Goal: Task Accomplishment & Management: Complete application form

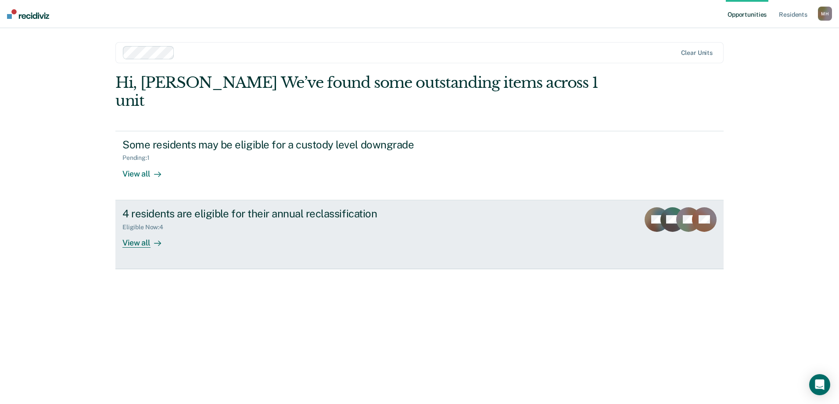
click at [138, 230] on div "View all" at bounding box center [146, 238] width 49 height 17
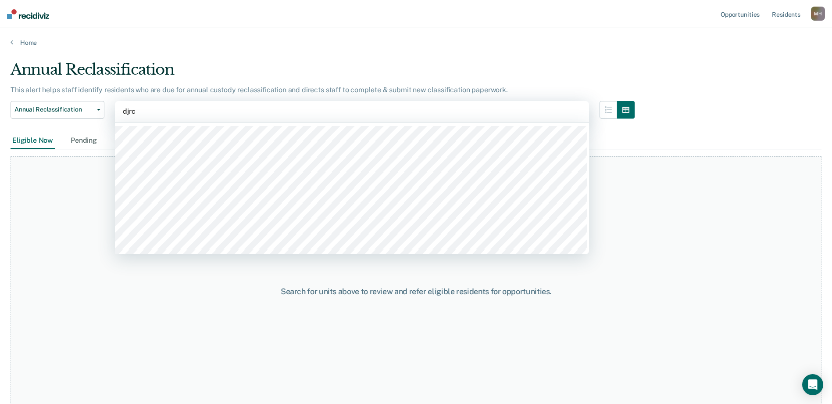
type input "djrc"
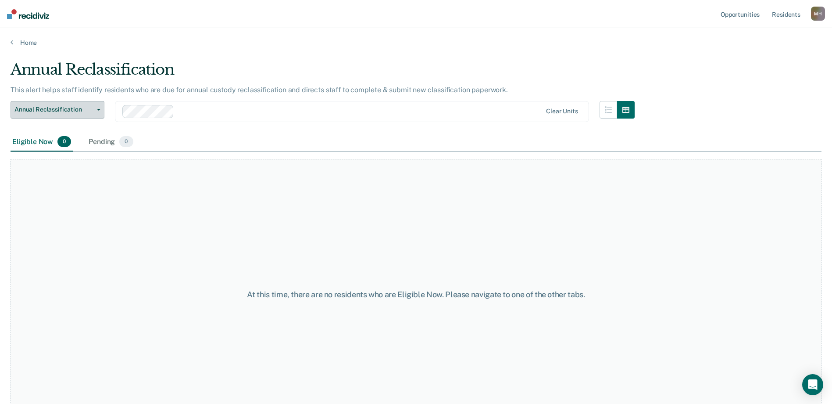
click at [70, 111] on span "Annual Reclassification" at bounding box center [53, 109] width 79 height 7
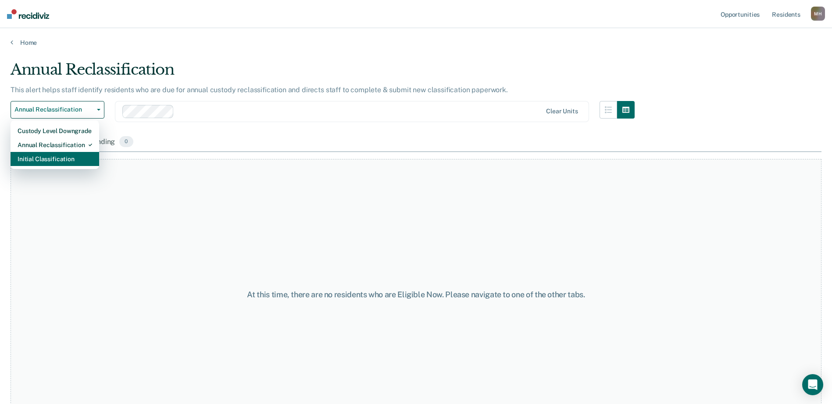
click at [43, 158] on div "Initial Classification" at bounding box center [55, 159] width 75 height 14
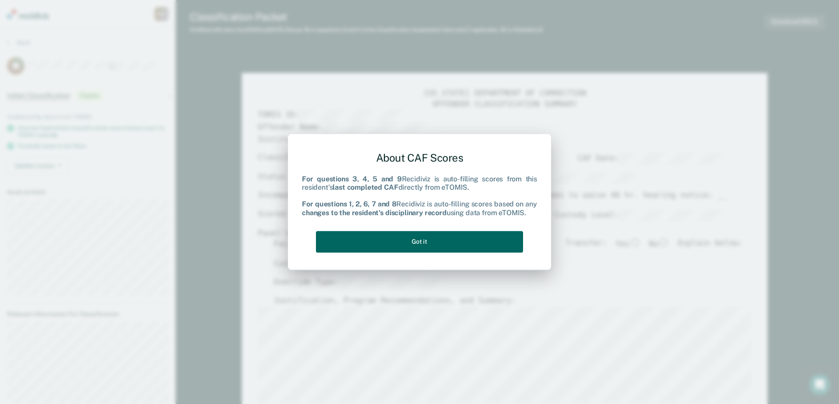
click at [376, 236] on button "Got it" at bounding box center [419, 241] width 207 height 21
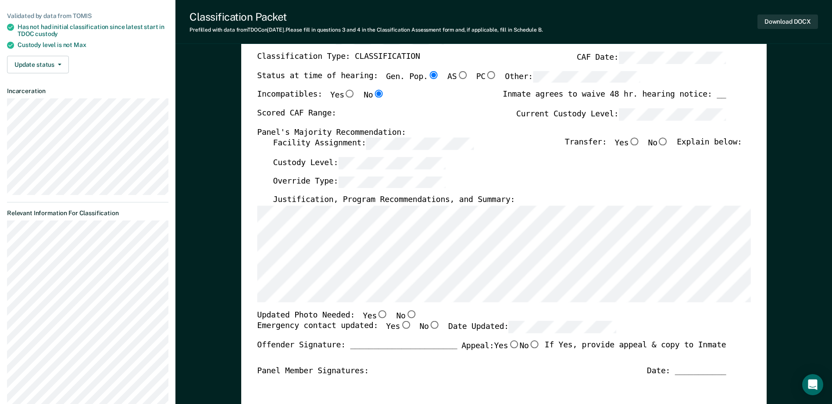
scroll to position [132, 0]
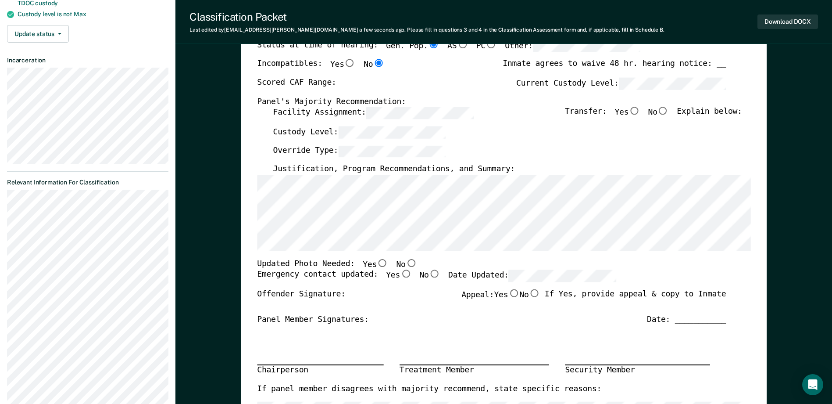
drag, startPoint x: 397, startPoint y: 260, endPoint x: 396, endPoint y: 265, distance: 5.3
click at [405, 261] on input "No" at bounding box center [410, 263] width 11 height 8
type textarea "x"
radio input "true"
click at [400, 276] on input "Yes" at bounding box center [405, 274] width 11 height 8
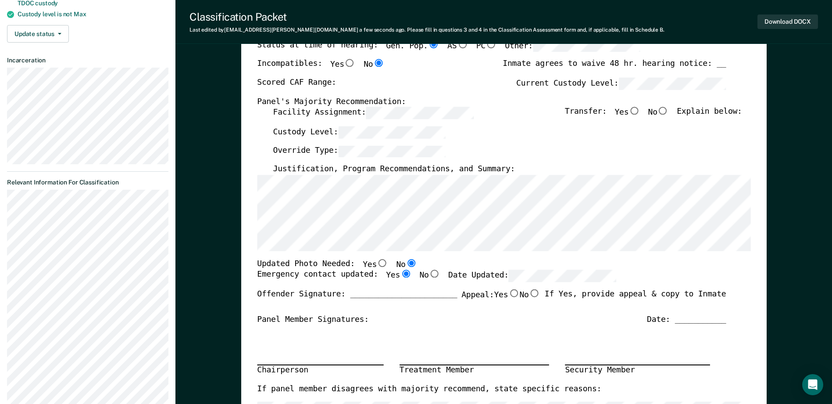
type textarea "x"
radio input "true"
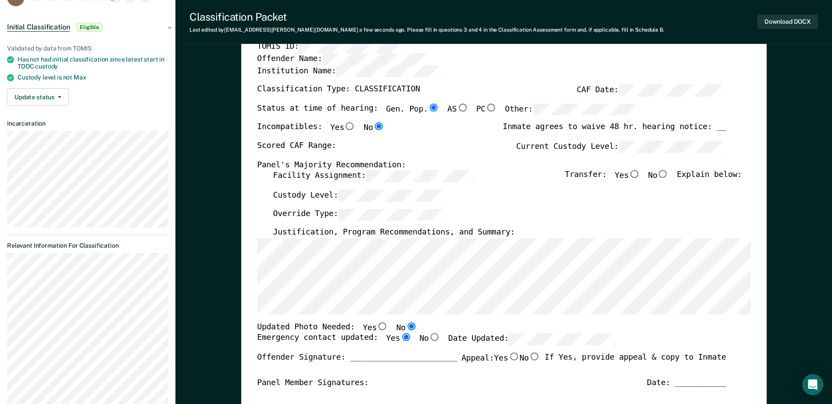
scroll to position [0, 0]
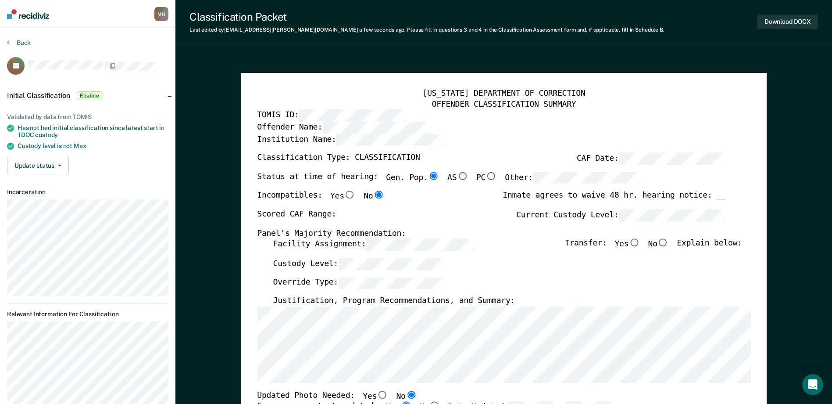
click at [420, 182] on div "Status at time of hearing: Gen. Pop. AS PC Other:" at bounding box center [448, 181] width 383 height 19
type textarea "x"
radio input "false"
click at [535, 225] on div "Scored CAF Range: Current Custody Level:" at bounding box center [491, 218] width 469 height 19
click at [664, 246] on input "No" at bounding box center [662, 243] width 11 height 8
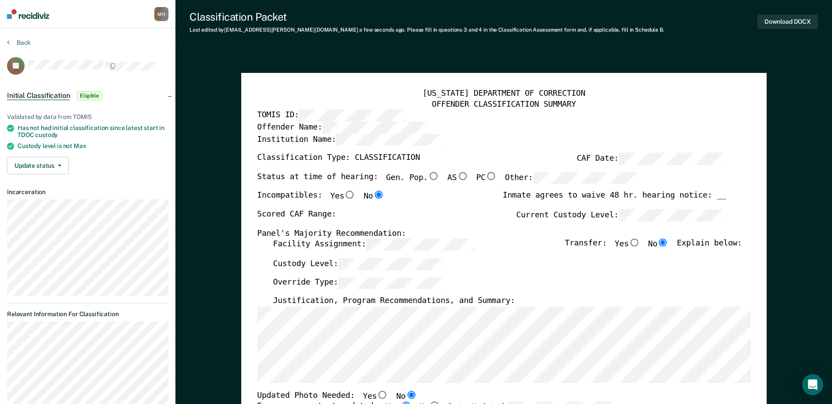
type textarea "x"
radio input "true"
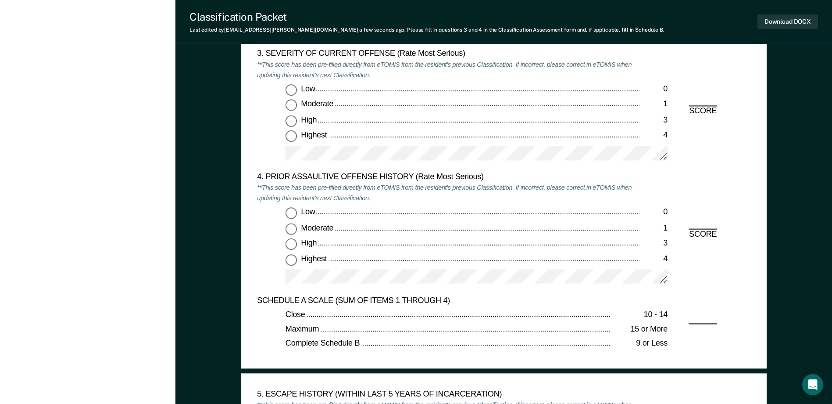
scroll to position [1097, 0]
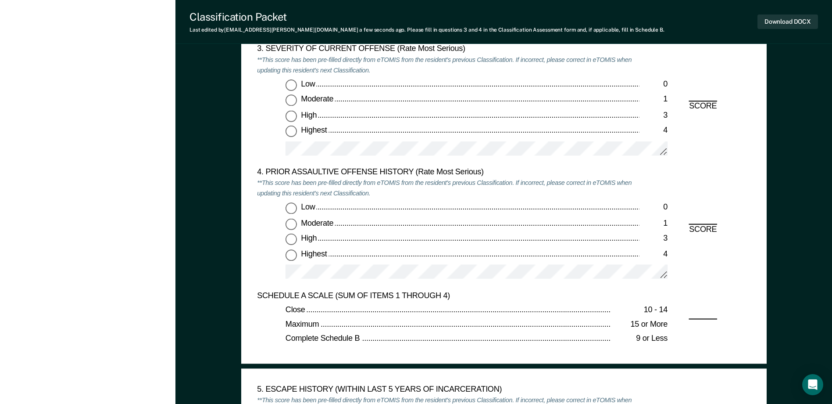
click at [293, 126] on input "Highest 4" at bounding box center [291, 131] width 11 height 11
type textarea "x"
radio input "true"
click at [304, 204] on span "Low" at bounding box center [309, 207] width 16 height 9
click at [297, 204] on input "Low 0" at bounding box center [291, 208] width 11 height 11
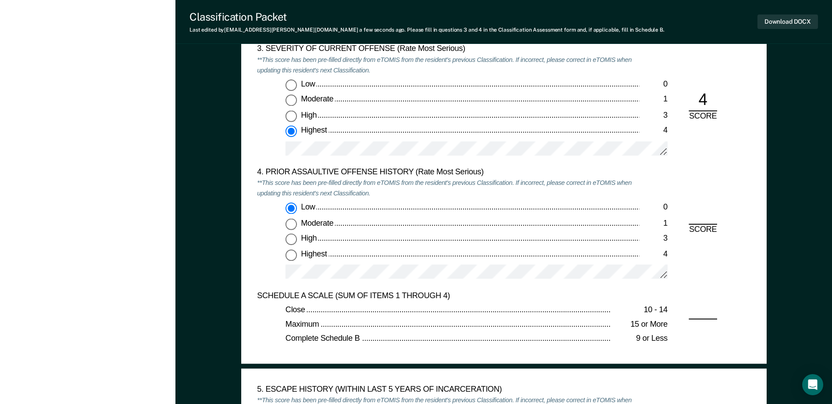
type textarea "x"
radio input "true"
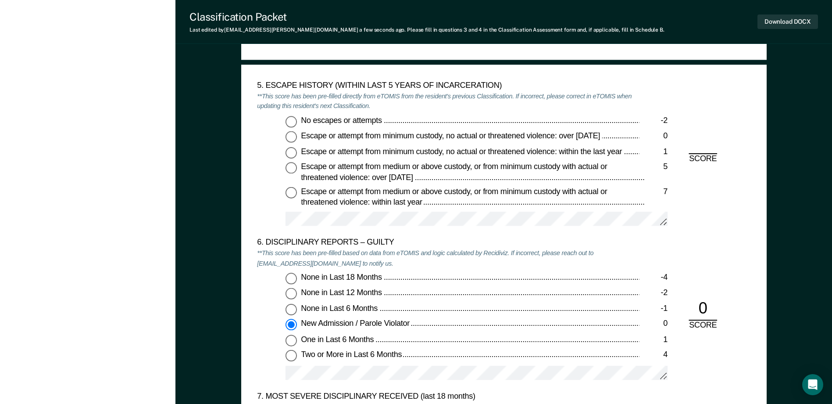
scroll to position [1404, 0]
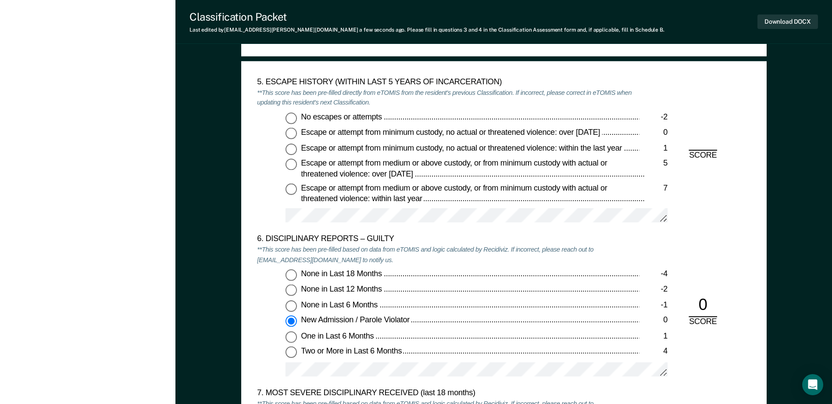
click at [292, 122] on input "No escapes or attempts -2" at bounding box center [291, 117] width 11 height 11
type textarea "x"
radio input "true"
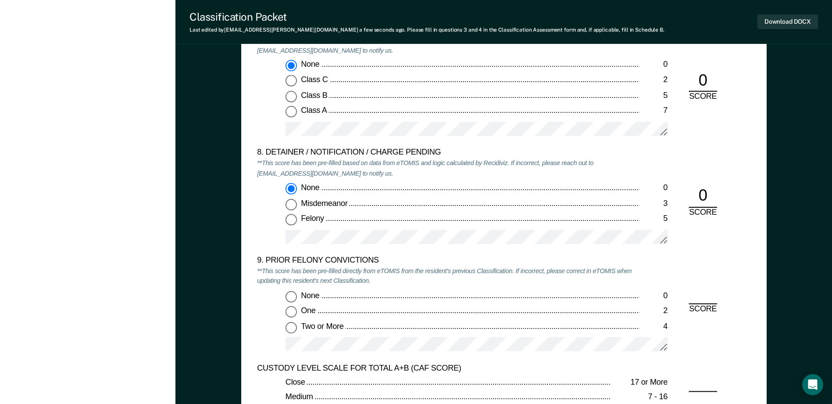
scroll to position [1886, 0]
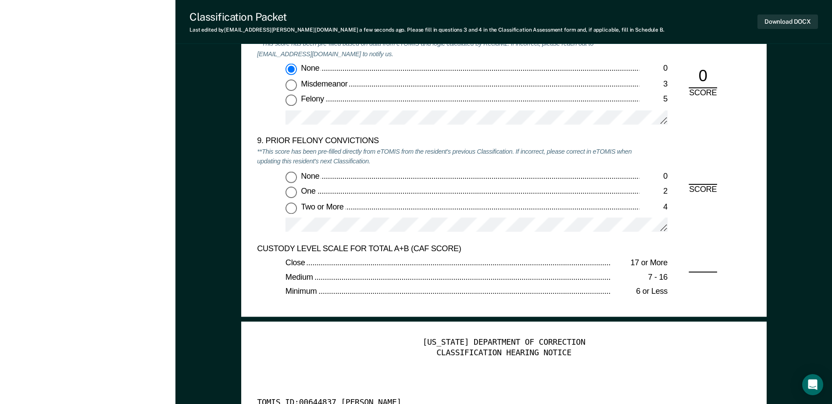
click at [293, 213] on input "Two or More 4" at bounding box center [291, 207] width 11 height 11
type textarea "x"
radio input "true"
click at [793, 21] on button "Download DOCX" at bounding box center [787, 21] width 61 height 14
type textarea "x"
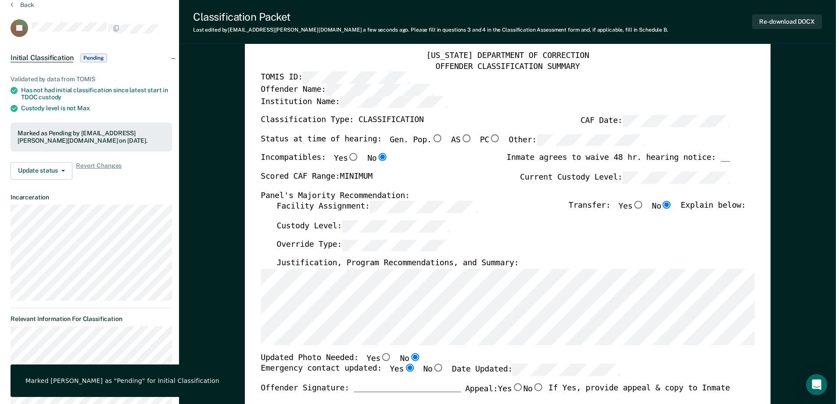
scroll to position [0, 0]
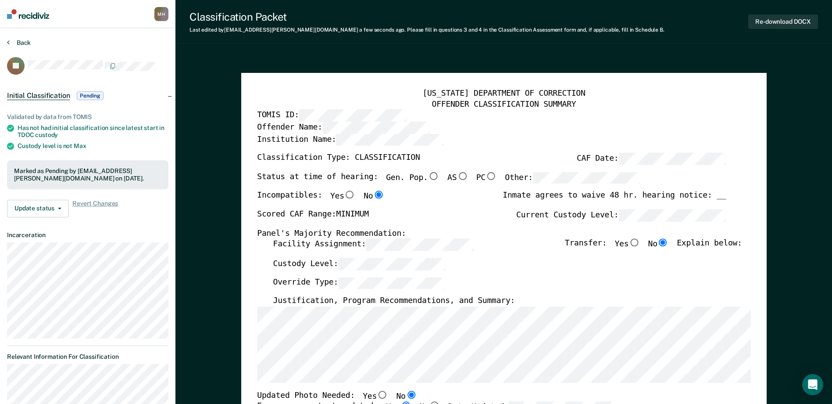
click at [20, 41] on button "Back" at bounding box center [19, 43] width 24 height 8
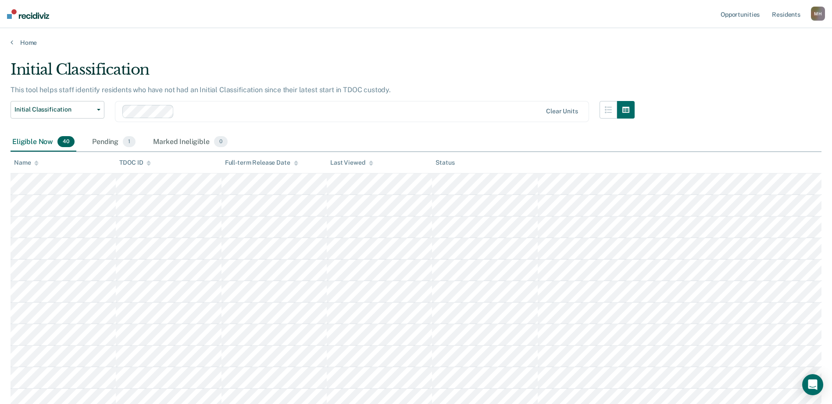
click at [196, 30] on div "Home" at bounding box center [416, 37] width 832 height 18
click at [88, 114] on button "Initial Classification" at bounding box center [58, 110] width 94 height 18
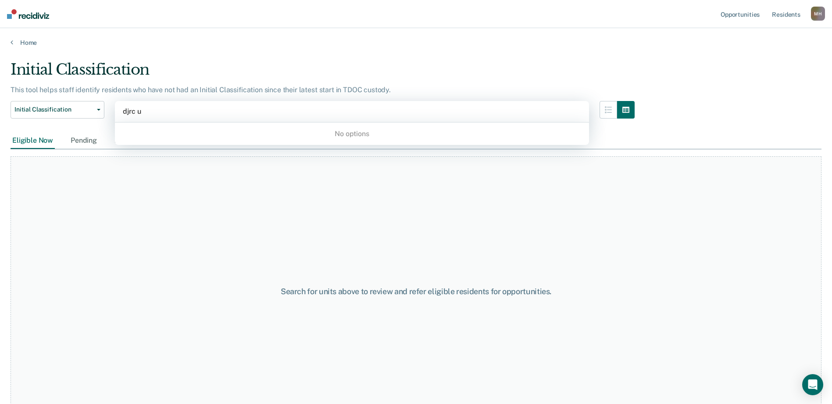
type input "djrc"
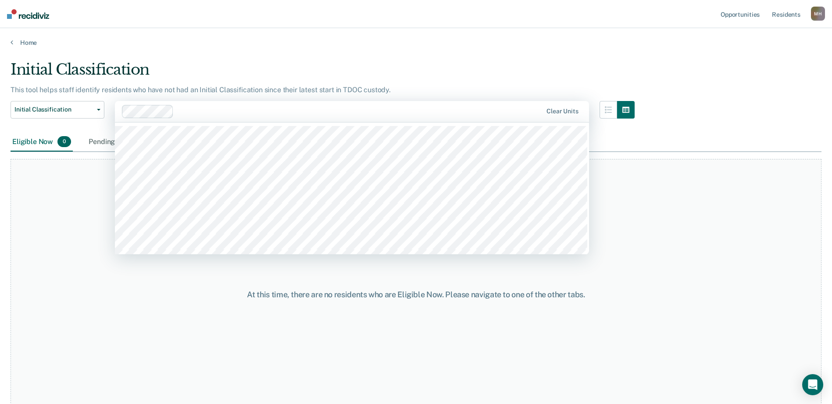
click at [202, 114] on div at bounding box center [359, 111] width 365 height 10
type input "djrc"
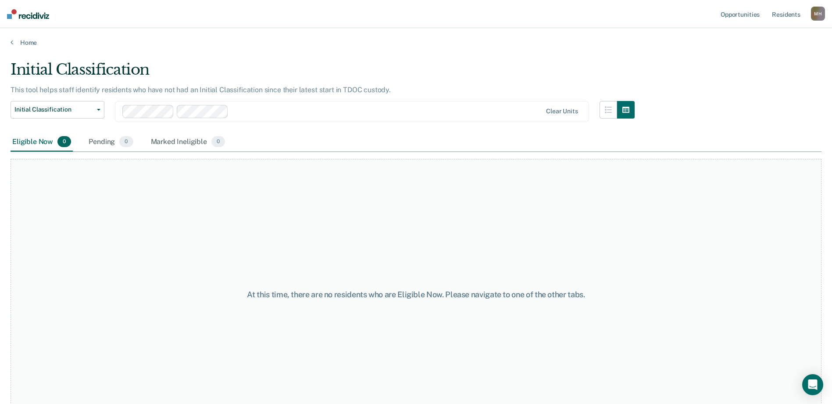
click at [73, 111] on div "Loading data..." at bounding box center [416, 199] width 811 height 277
click at [56, 104] on button "Initial Classification" at bounding box center [58, 110] width 94 height 18
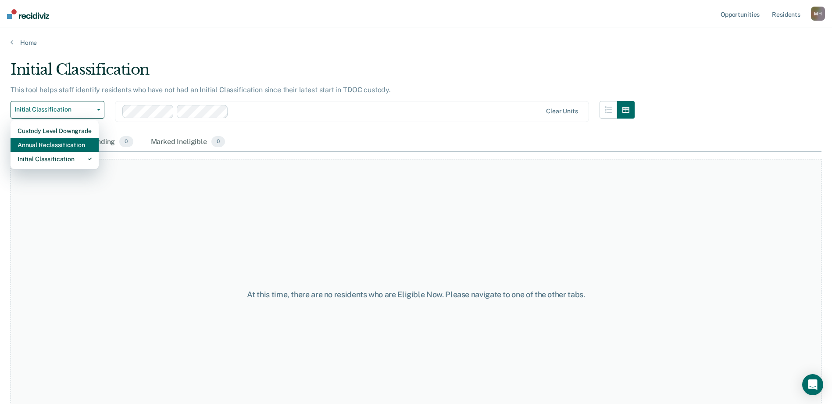
click at [43, 138] on div "Annual Reclassification" at bounding box center [55, 145] width 74 height 14
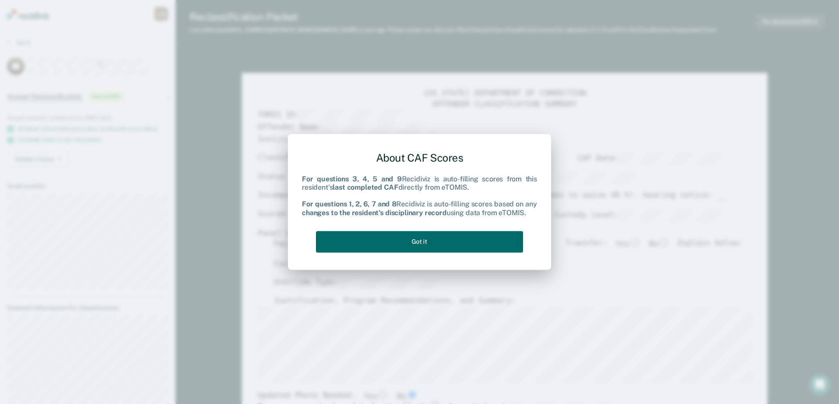
click at [422, 252] on div "About CAF Scores For questions 3, 4, 5 and 9 Recidiviz is auto-filling scores f…" at bounding box center [419, 199] width 235 height 111
click at [423, 248] on button "Got it" at bounding box center [419, 241] width 207 height 21
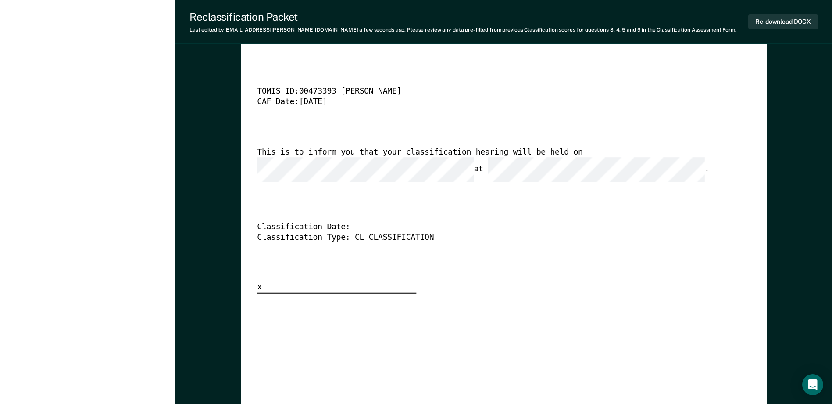
scroll to position [0, 36]
click at [518, 205] on div "[US_STATE] DEPARTMENT OF CORRECTION CLASSIFICATION HEARING NOTICE TOMIS ID: 004…" at bounding box center [503, 159] width 493 height 267
click at [400, 166] on div "This is to inform you that your classification hearing will be held on at ." at bounding box center [491, 164] width 469 height 35
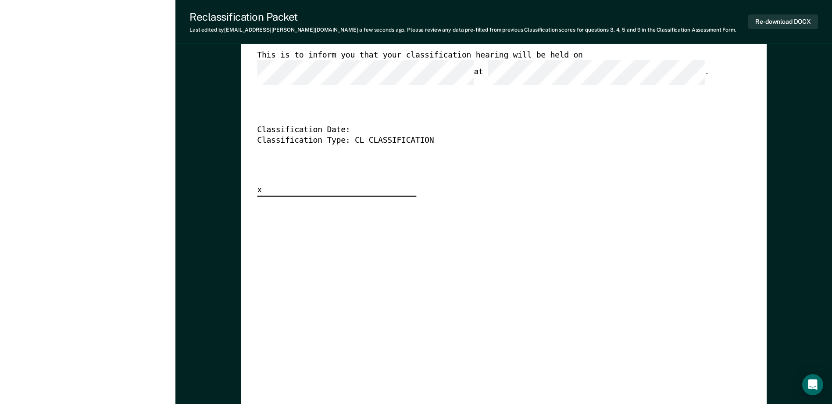
scroll to position [2075, 0]
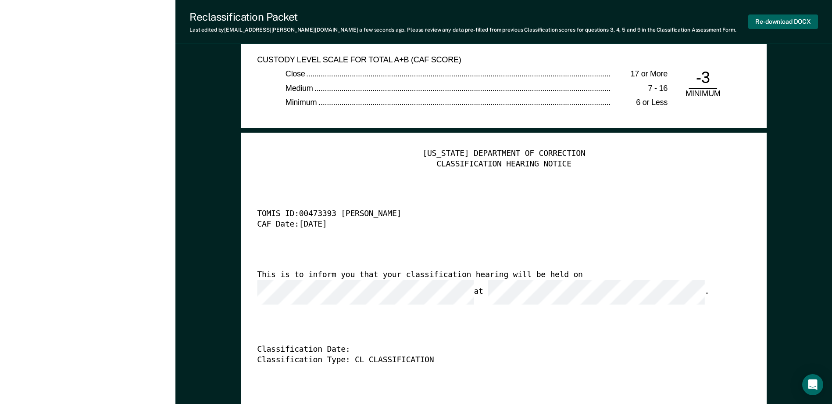
click at [790, 24] on button "Re-download DOCX" at bounding box center [783, 21] width 70 height 14
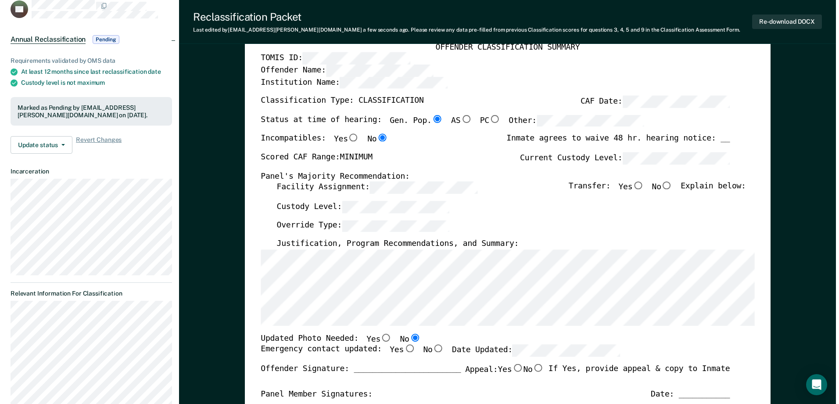
scroll to position [0, 0]
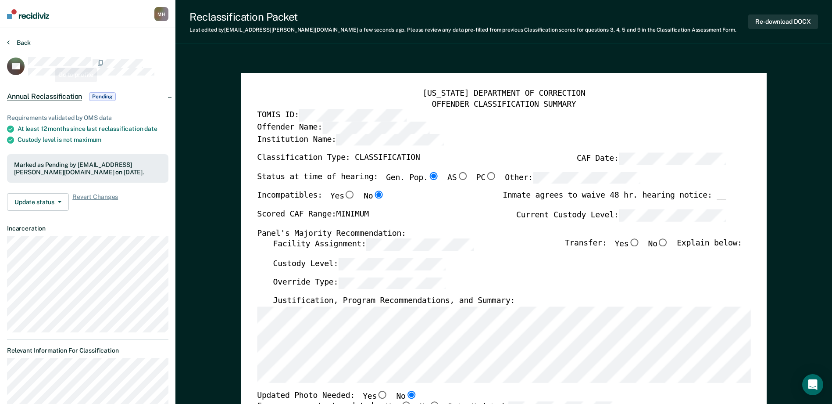
click at [26, 43] on button "Back" at bounding box center [19, 43] width 24 height 8
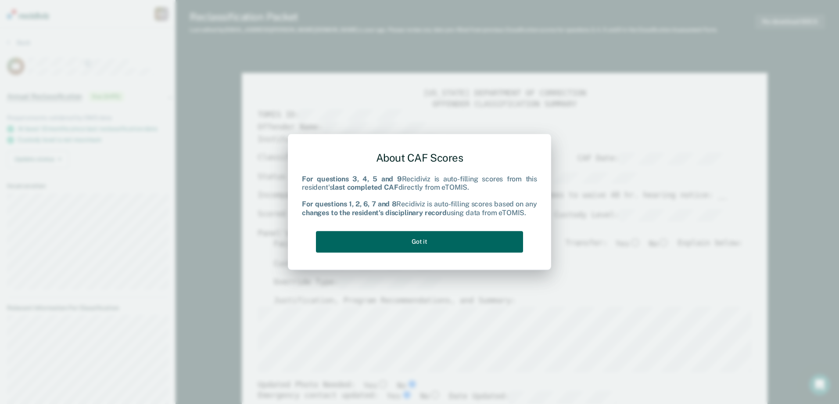
click at [450, 244] on button "Got it" at bounding box center [419, 241] width 207 height 21
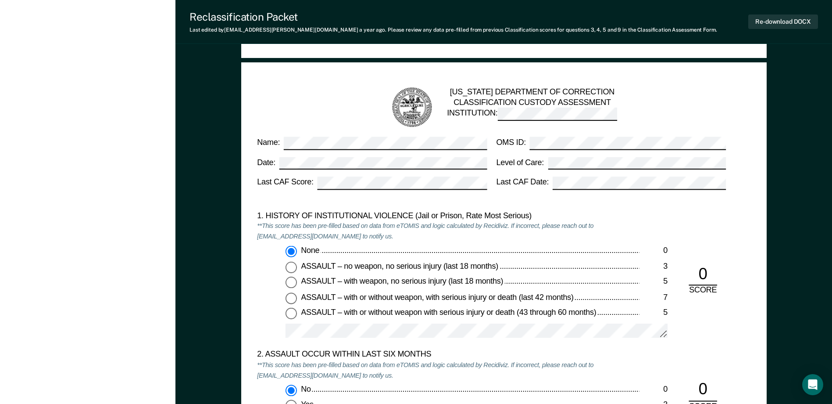
scroll to position [790, 0]
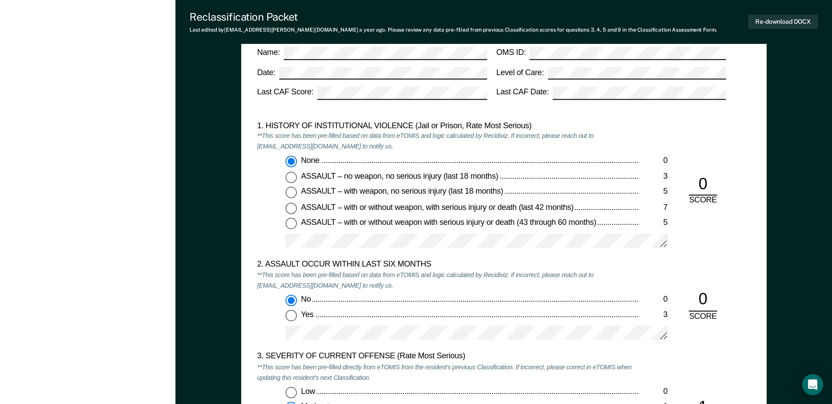
click at [728, 133] on div "1. HISTORY OF INSTITUTIONAL VIOLENCE (Jail or Prison, Rate Most Serious) **This…" at bounding box center [503, 190] width 493 height 139
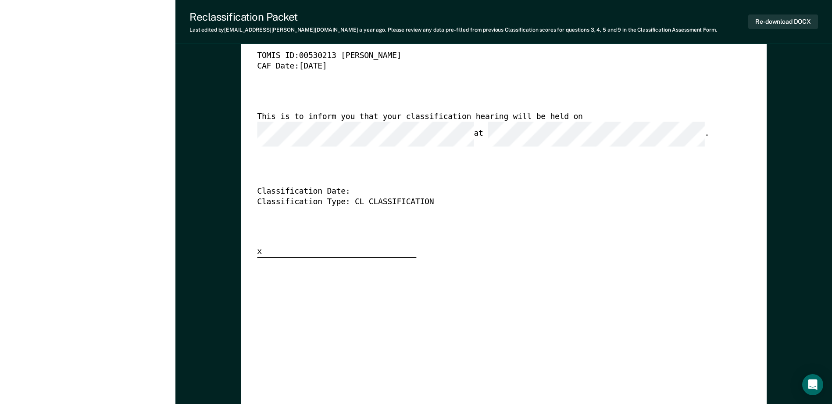
scroll to position [2149, 0]
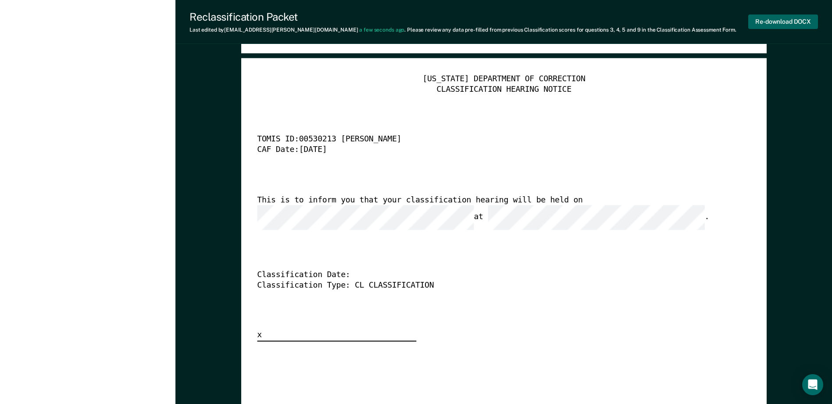
click at [763, 25] on button "Re-download DOCX" at bounding box center [783, 21] width 70 height 14
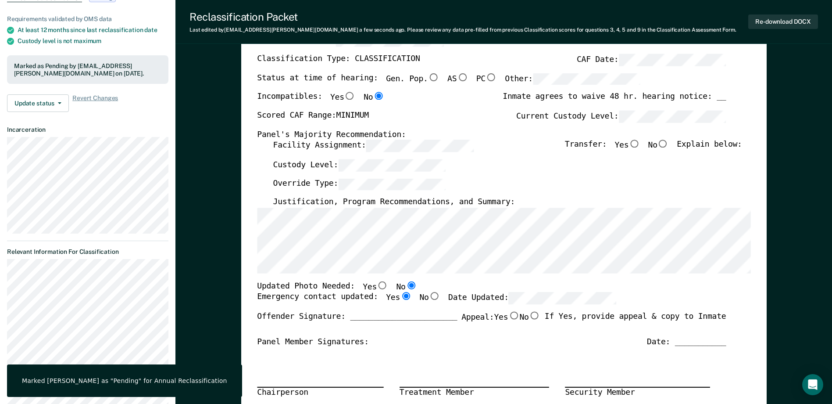
scroll to position [0, 0]
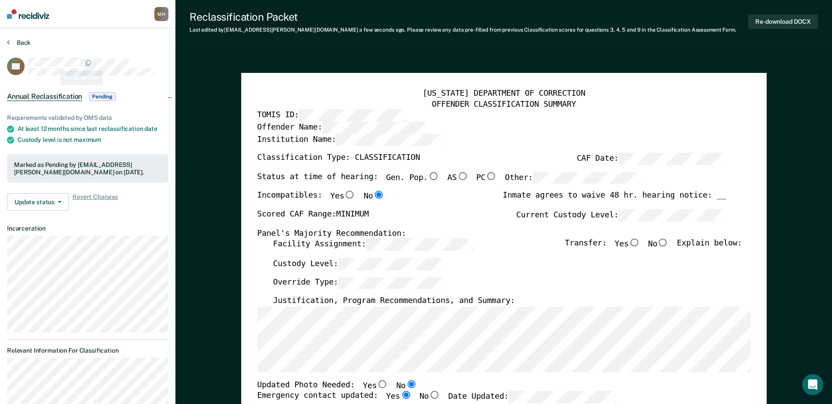
click at [21, 41] on button "Back" at bounding box center [19, 43] width 24 height 8
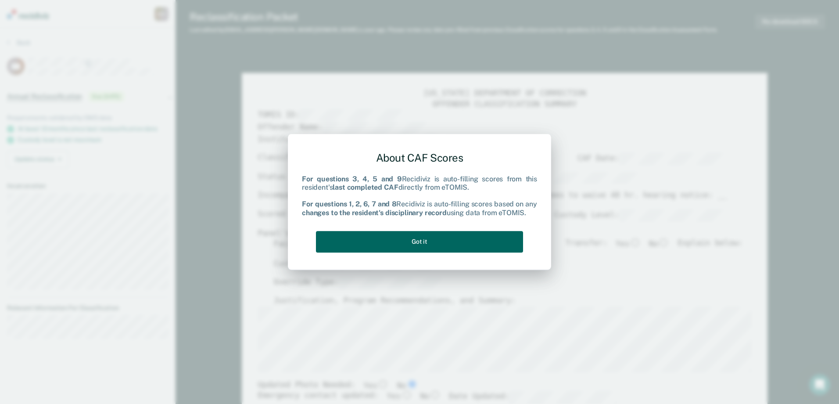
click at [346, 247] on button "Got it" at bounding box center [419, 241] width 207 height 21
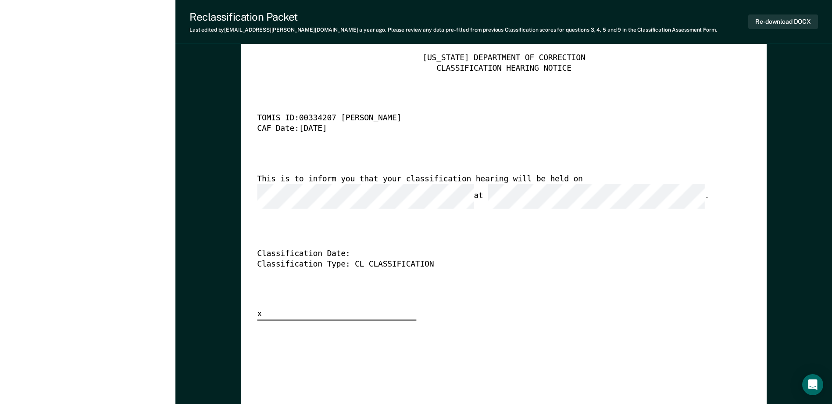
scroll to position [2162, 0]
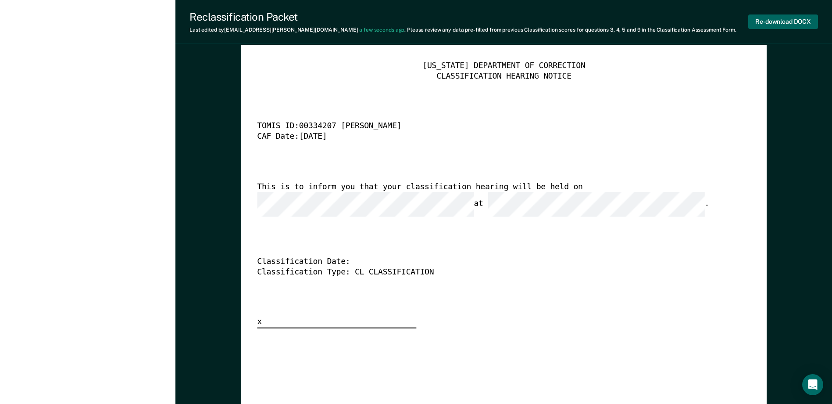
click at [758, 23] on button "Re-download DOCX" at bounding box center [783, 21] width 70 height 14
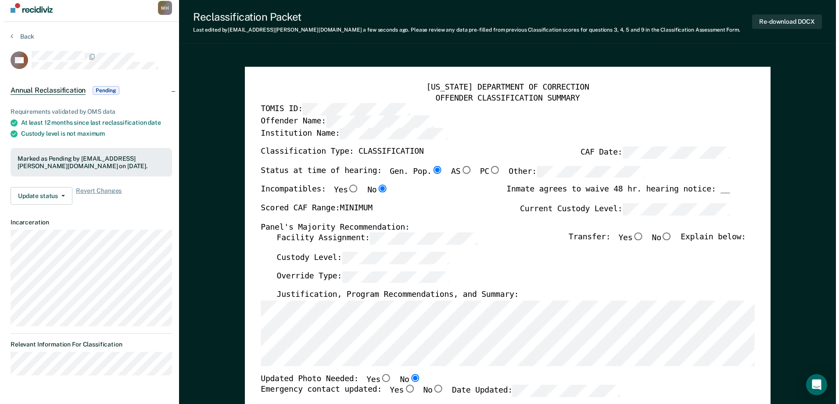
scroll to position [0, 0]
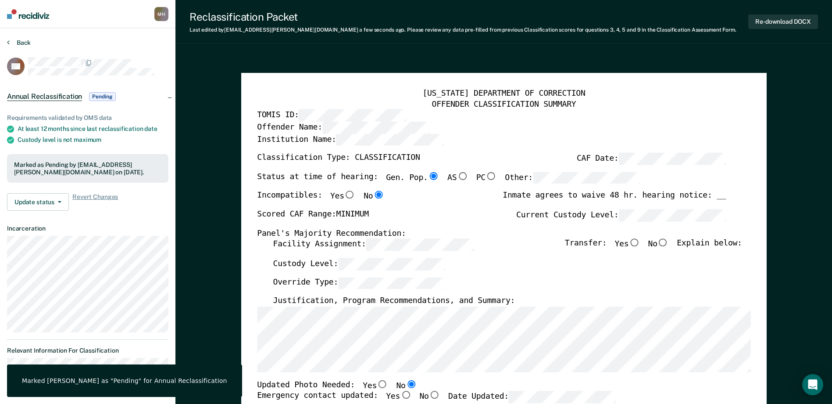
click at [28, 45] on button "Back" at bounding box center [19, 43] width 24 height 8
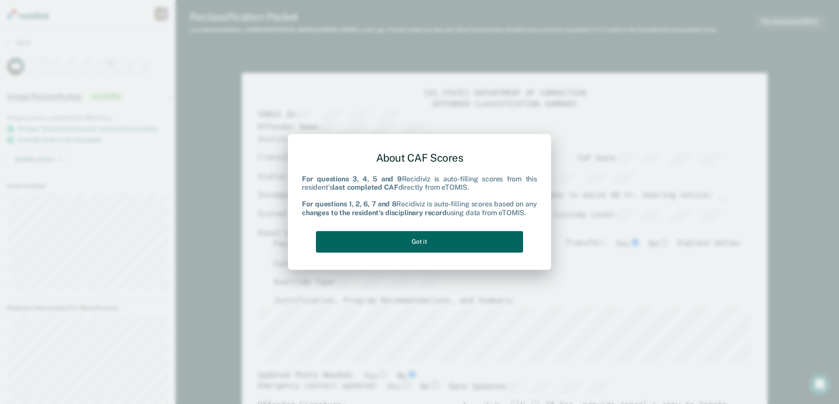
click at [467, 248] on button "Got it" at bounding box center [419, 241] width 207 height 21
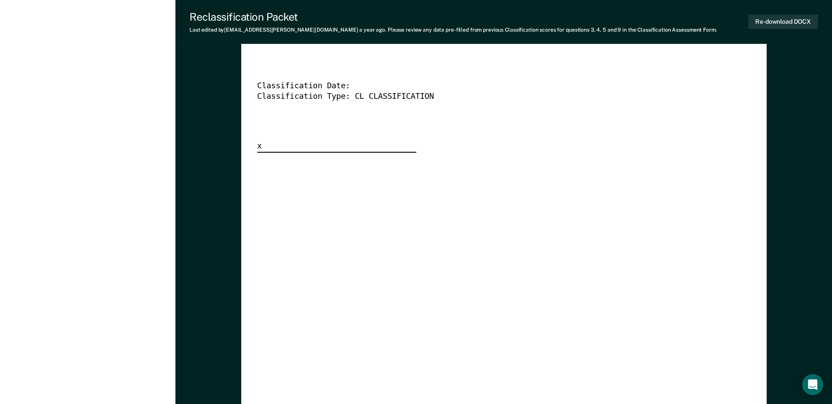
scroll to position [2162, 0]
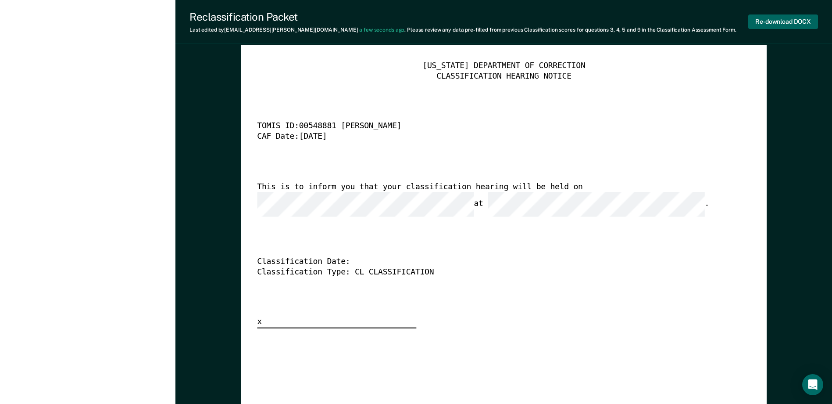
click at [761, 22] on button "Re-download DOCX" at bounding box center [783, 21] width 70 height 14
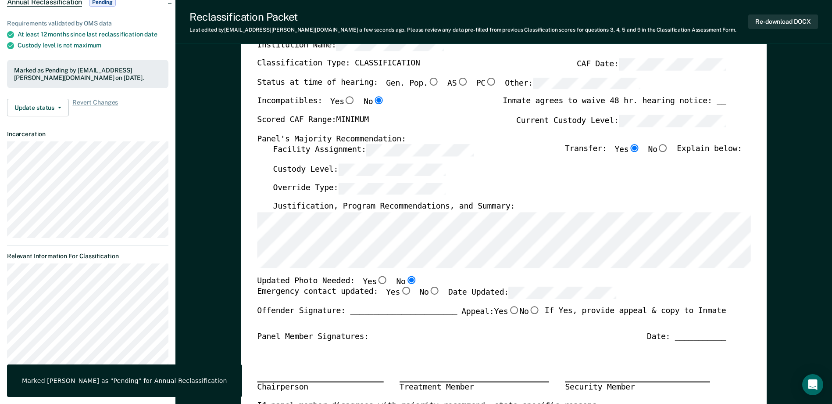
scroll to position [0, 0]
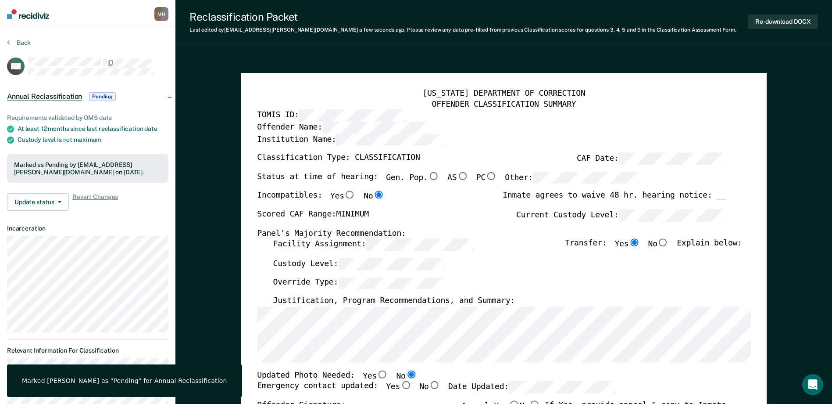
click at [18, 38] on section "Back AM Annual Reclassification Pending Requirements validated by OMS data At l…" at bounding box center [87, 263] width 175 height 470
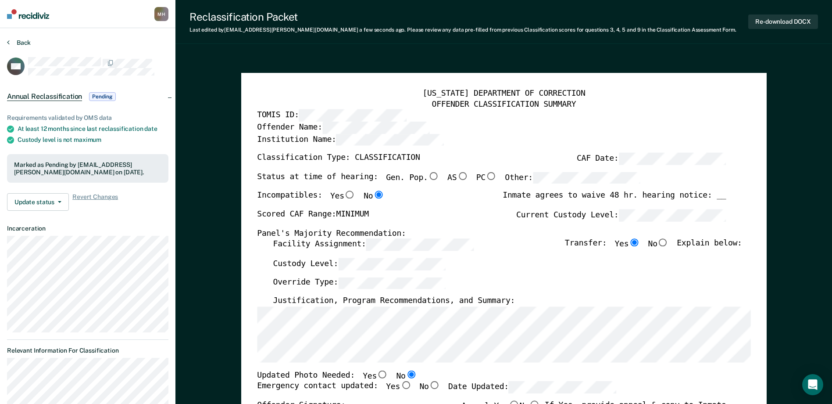
click at [15, 45] on button "Back" at bounding box center [19, 43] width 24 height 8
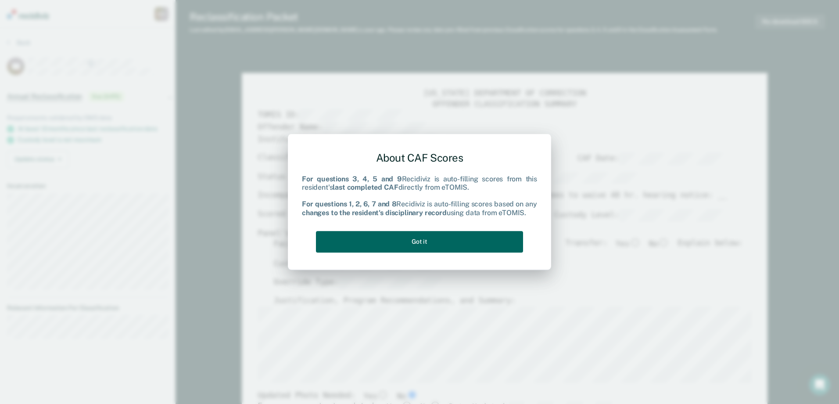
click at [465, 236] on button "Got it" at bounding box center [419, 241] width 207 height 21
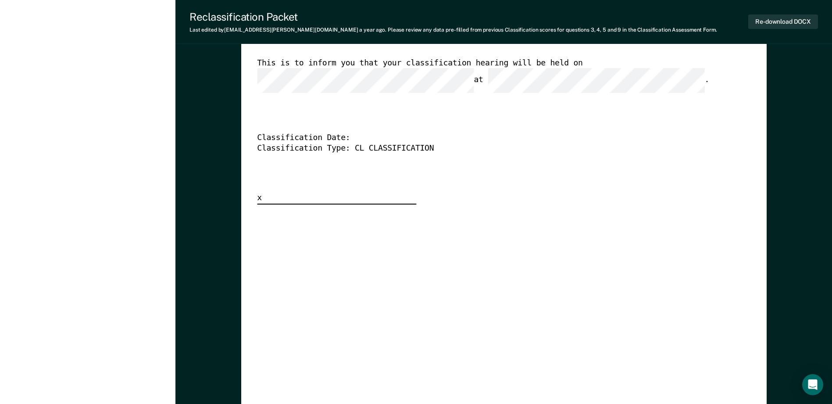
scroll to position [2188, 0]
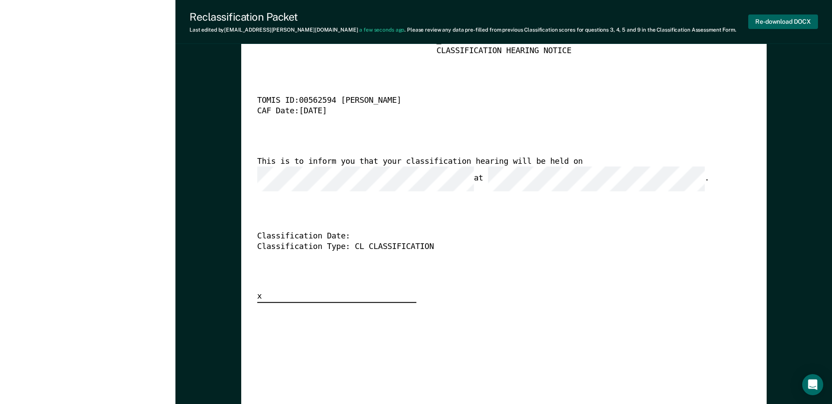
click at [754, 27] on button "Re-download DOCX" at bounding box center [783, 21] width 70 height 14
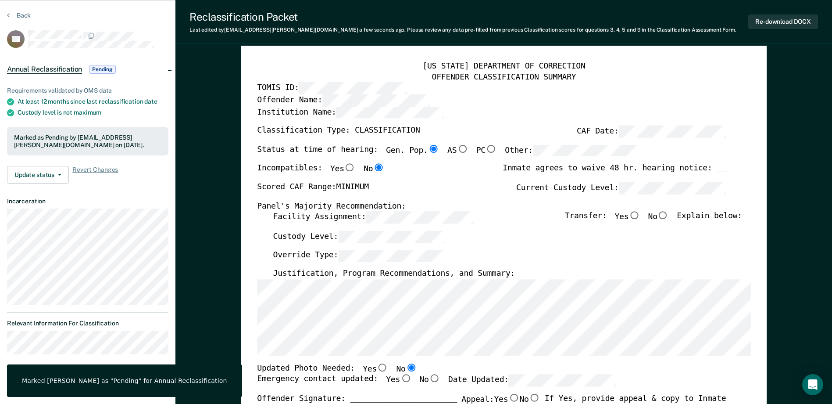
scroll to position [0, 0]
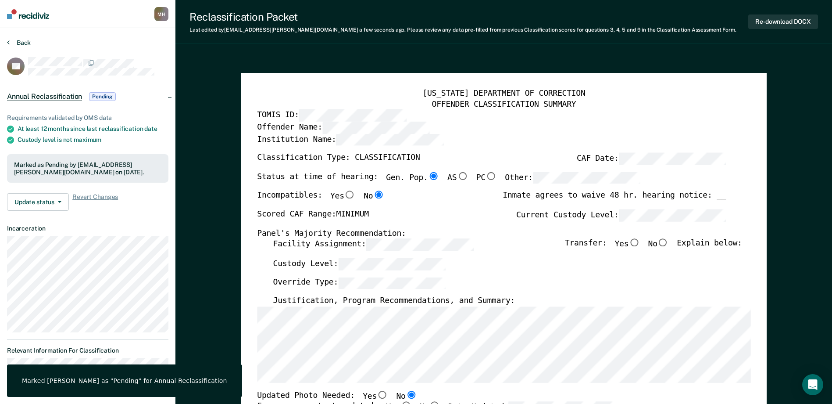
click at [16, 45] on button "Back" at bounding box center [19, 43] width 24 height 8
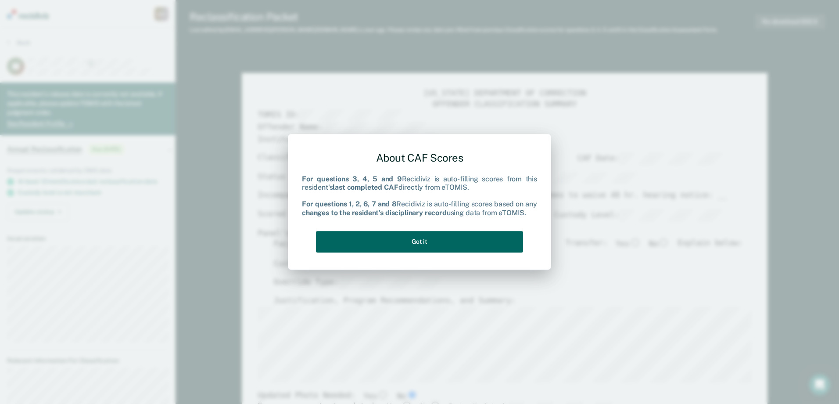
click at [416, 232] on button "Got it" at bounding box center [419, 241] width 207 height 21
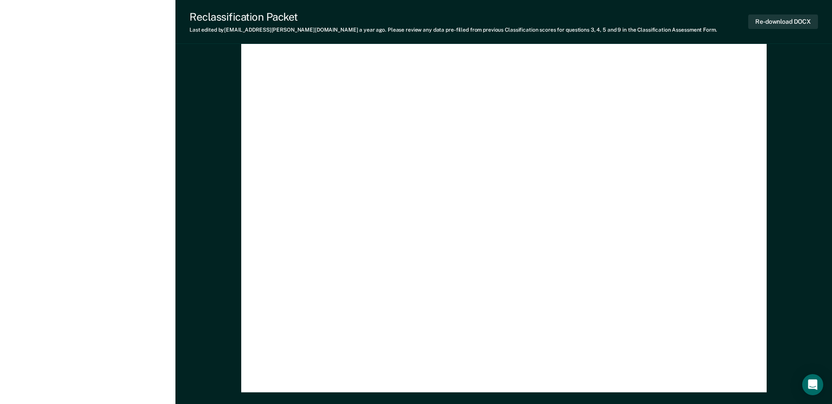
scroll to position [2237, 0]
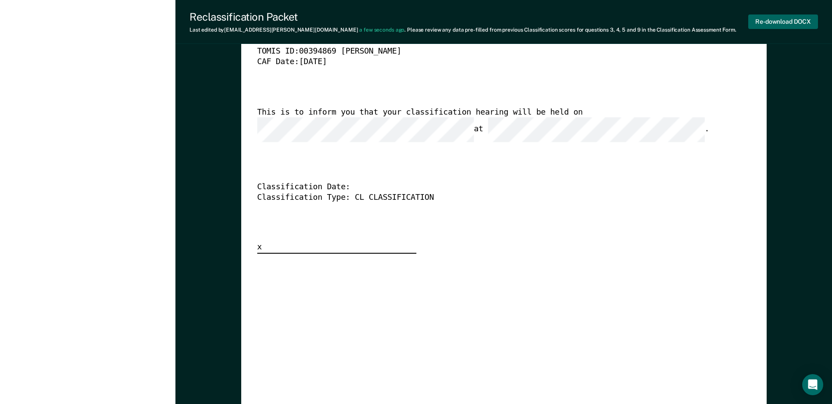
click at [772, 25] on button "Re-download DOCX" at bounding box center [783, 21] width 70 height 14
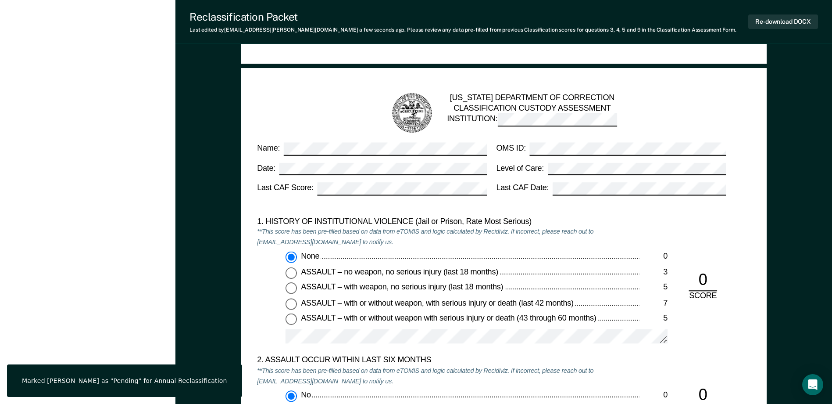
scroll to position [0, 0]
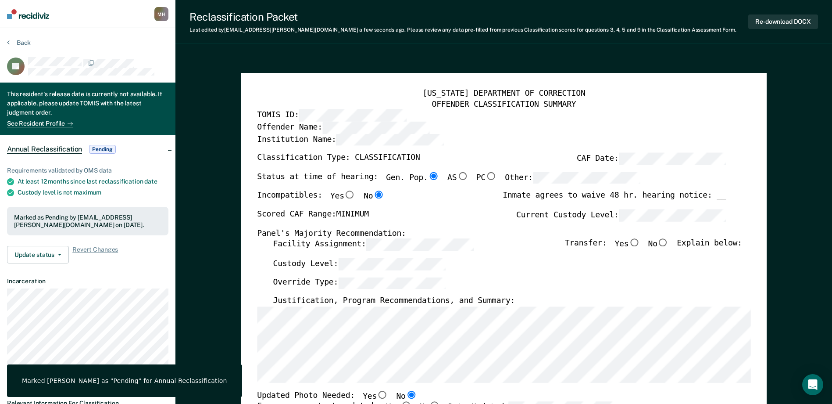
click at [14, 47] on div "Back" at bounding box center [87, 48] width 161 height 18
click at [17, 45] on button "Back" at bounding box center [19, 43] width 24 height 8
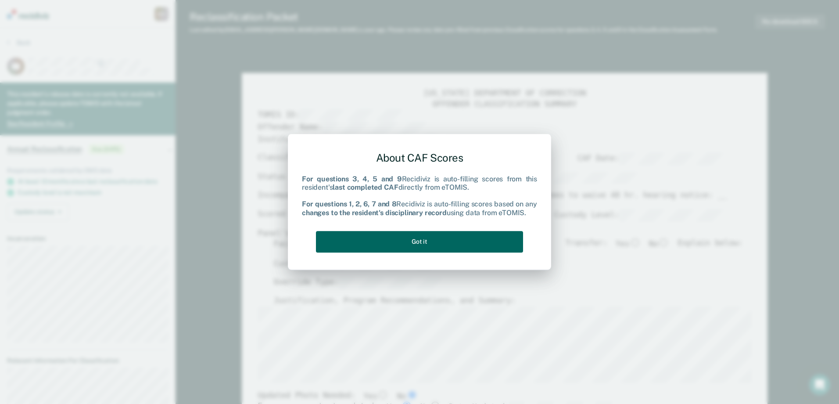
click at [473, 241] on button "Got it" at bounding box center [419, 241] width 207 height 21
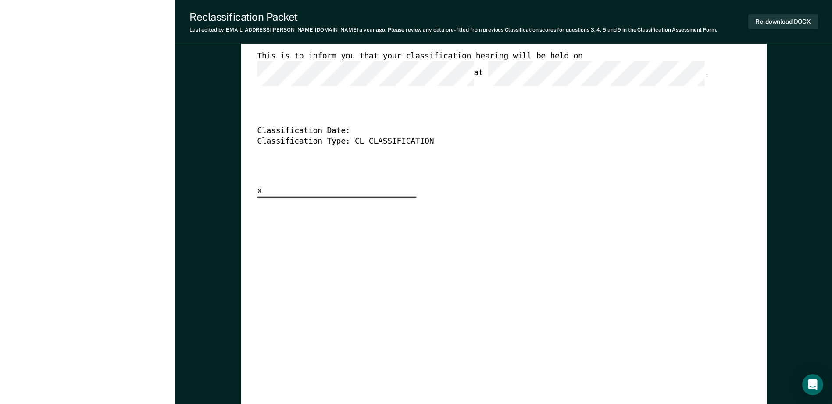
scroll to position [2296, 0]
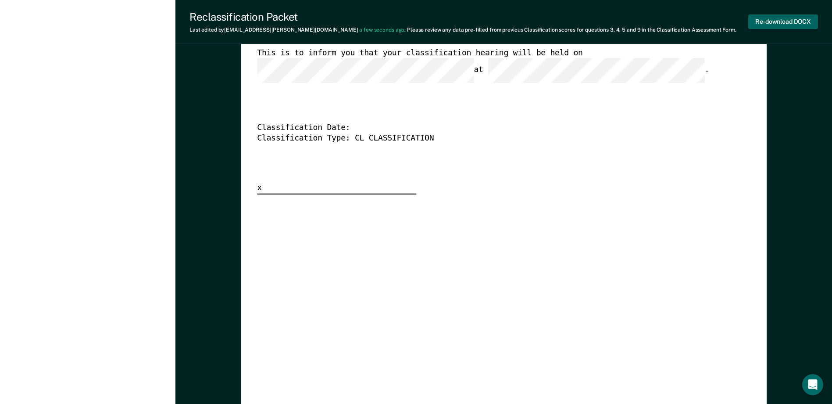
click at [780, 18] on button "Re-download DOCX" at bounding box center [783, 21] width 70 height 14
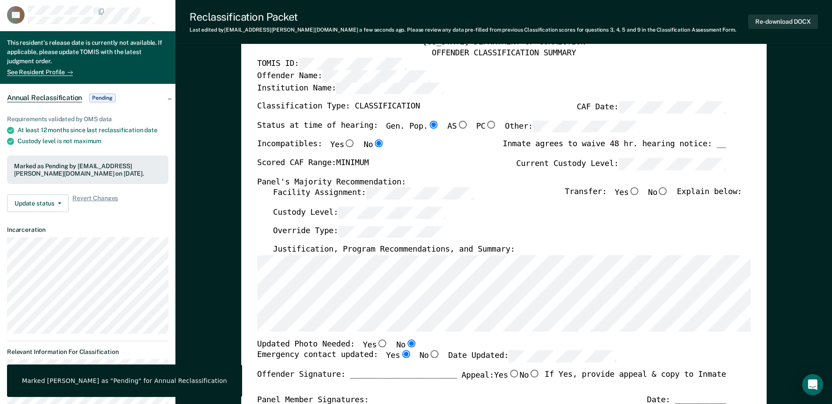
scroll to position [0, 0]
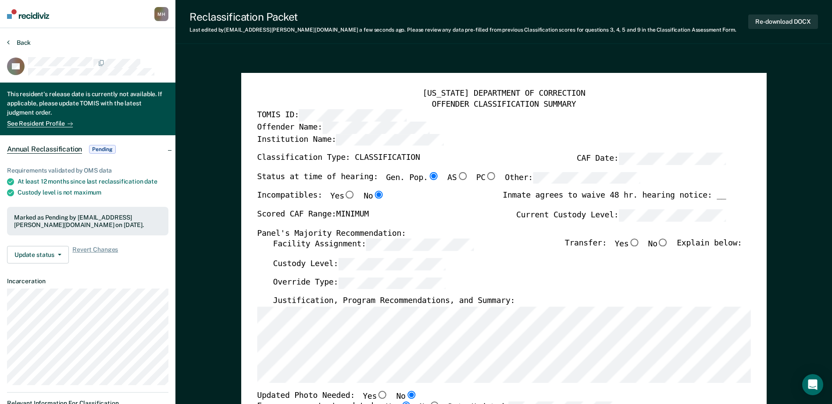
click at [29, 44] on button "Back" at bounding box center [19, 43] width 24 height 8
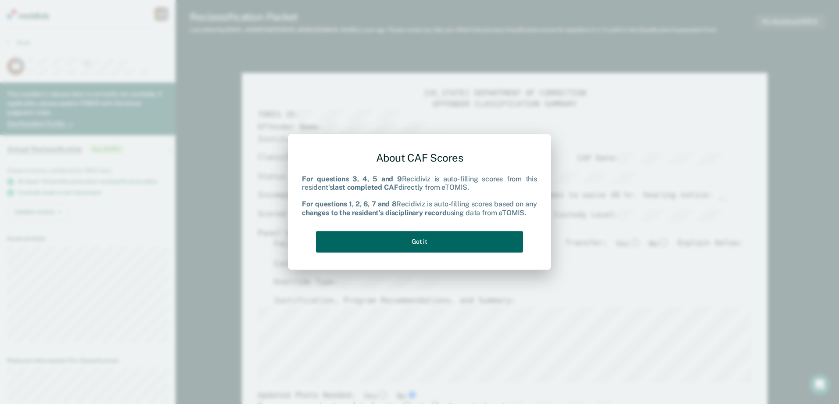
click at [418, 243] on button "Got it" at bounding box center [419, 241] width 207 height 21
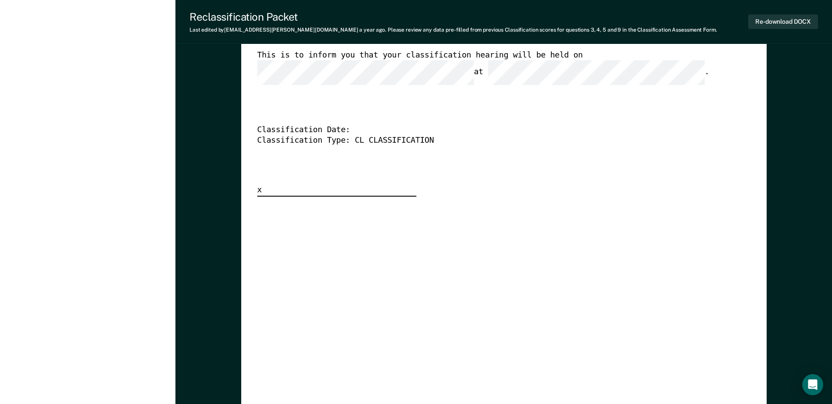
scroll to position [2162, 0]
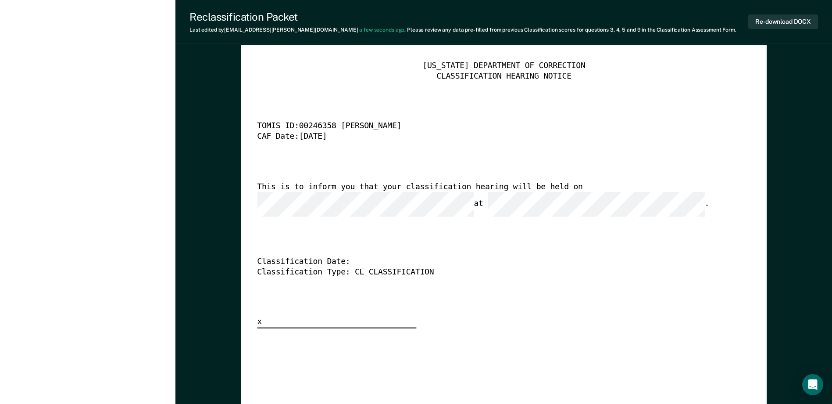
click at [775, 32] on div "Re-download DOCX" at bounding box center [783, 22] width 70 height 22
click at [775, 28] on button "Re-download DOCX" at bounding box center [783, 21] width 70 height 14
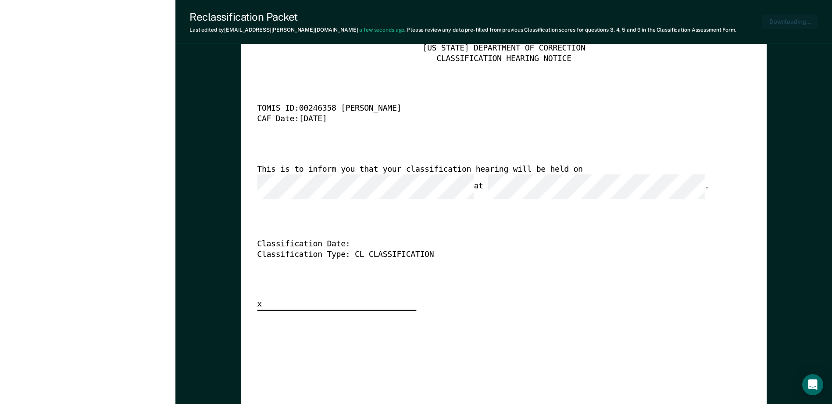
type textarea "x"
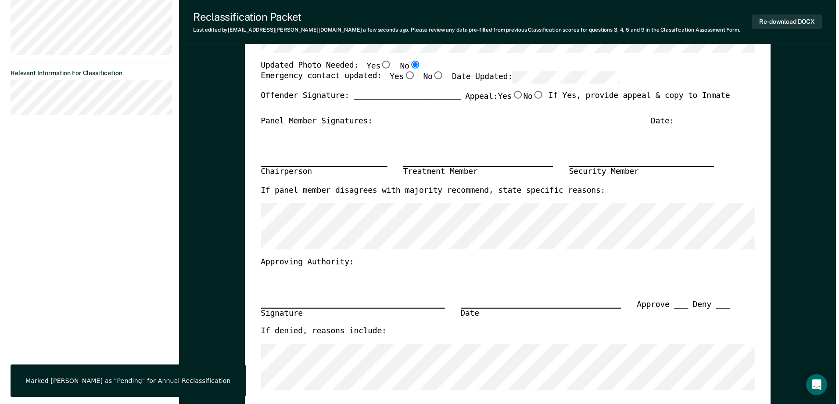
scroll to position [0, 0]
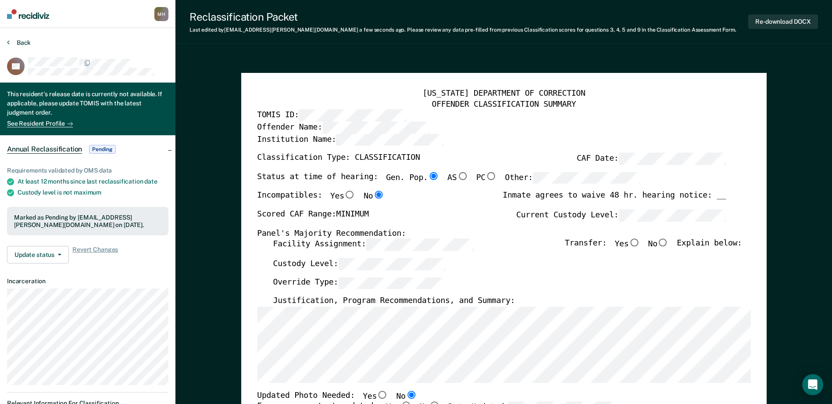
click at [21, 44] on button "Back" at bounding box center [19, 43] width 24 height 8
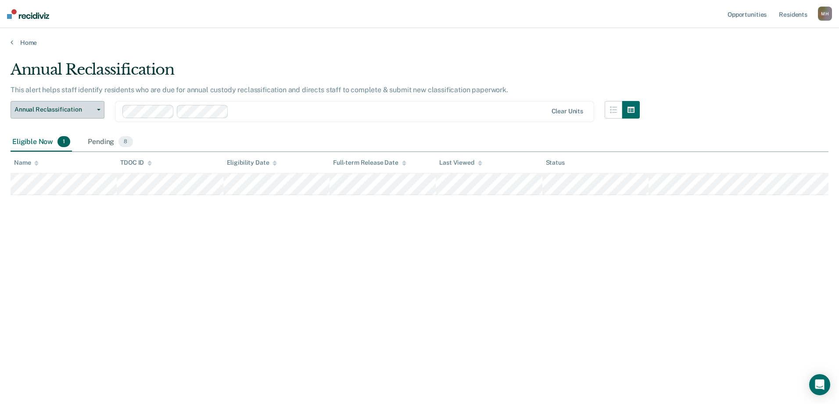
click at [65, 115] on button "Annual Reclassification" at bounding box center [58, 110] width 94 height 18
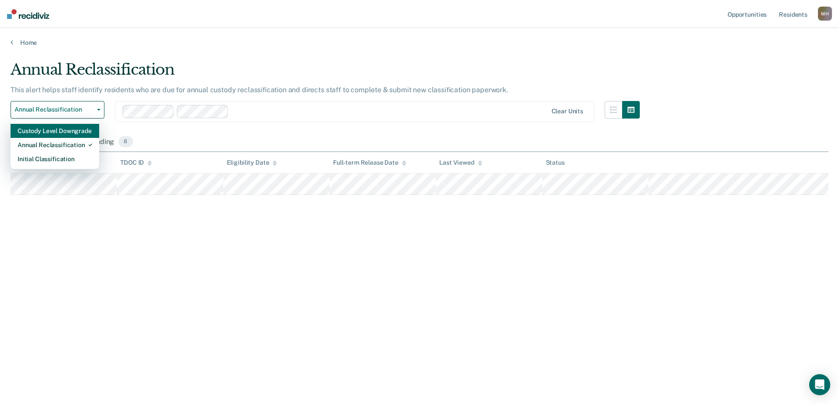
click at [48, 134] on div "Custody Level Downgrade" at bounding box center [55, 131] width 75 height 14
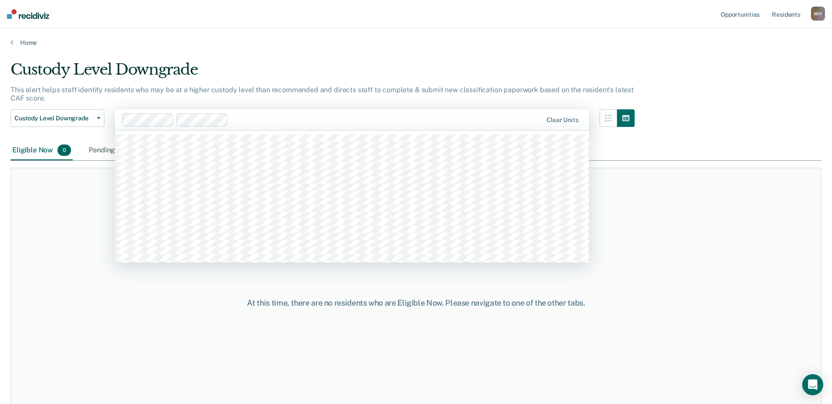
click at [248, 121] on div at bounding box center [387, 119] width 311 height 10
type input "u"
type input "djrc"
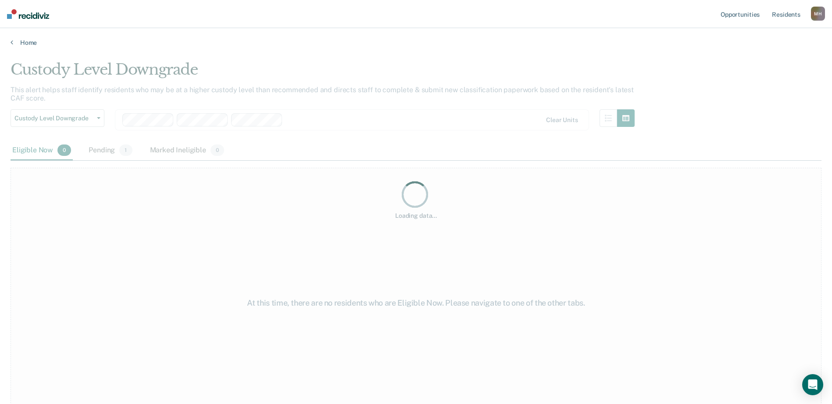
click at [43, 110] on div "Loading data..." at bounding box center [416, 199] width 811 height 277
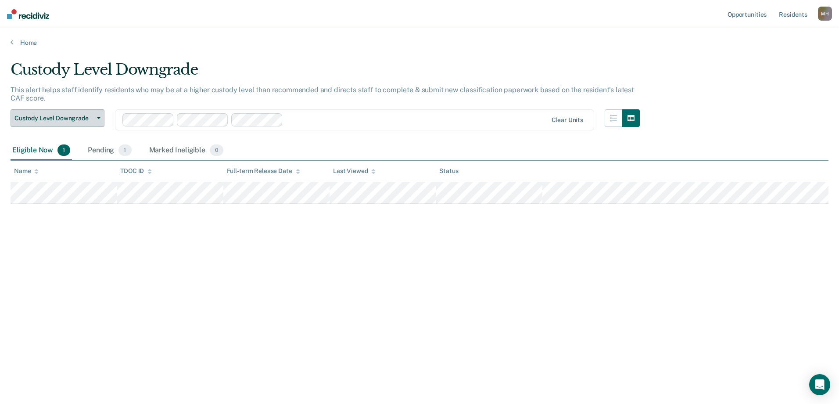
click at [42, 121] on span "Custody Level Downgrade" at bounding box center [53, 117] width 79 height 7
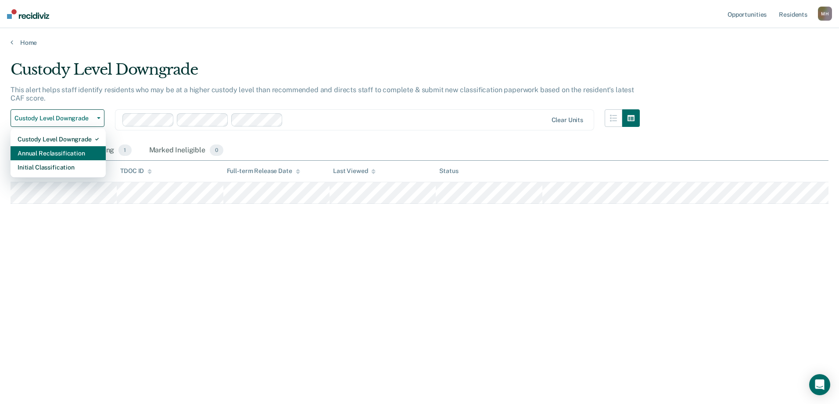
click at [36, 150] on div "Annual Reclassification" at bounding box center [58, 153] width 81 height 14
